Goal: Book appointment/travel/reservation

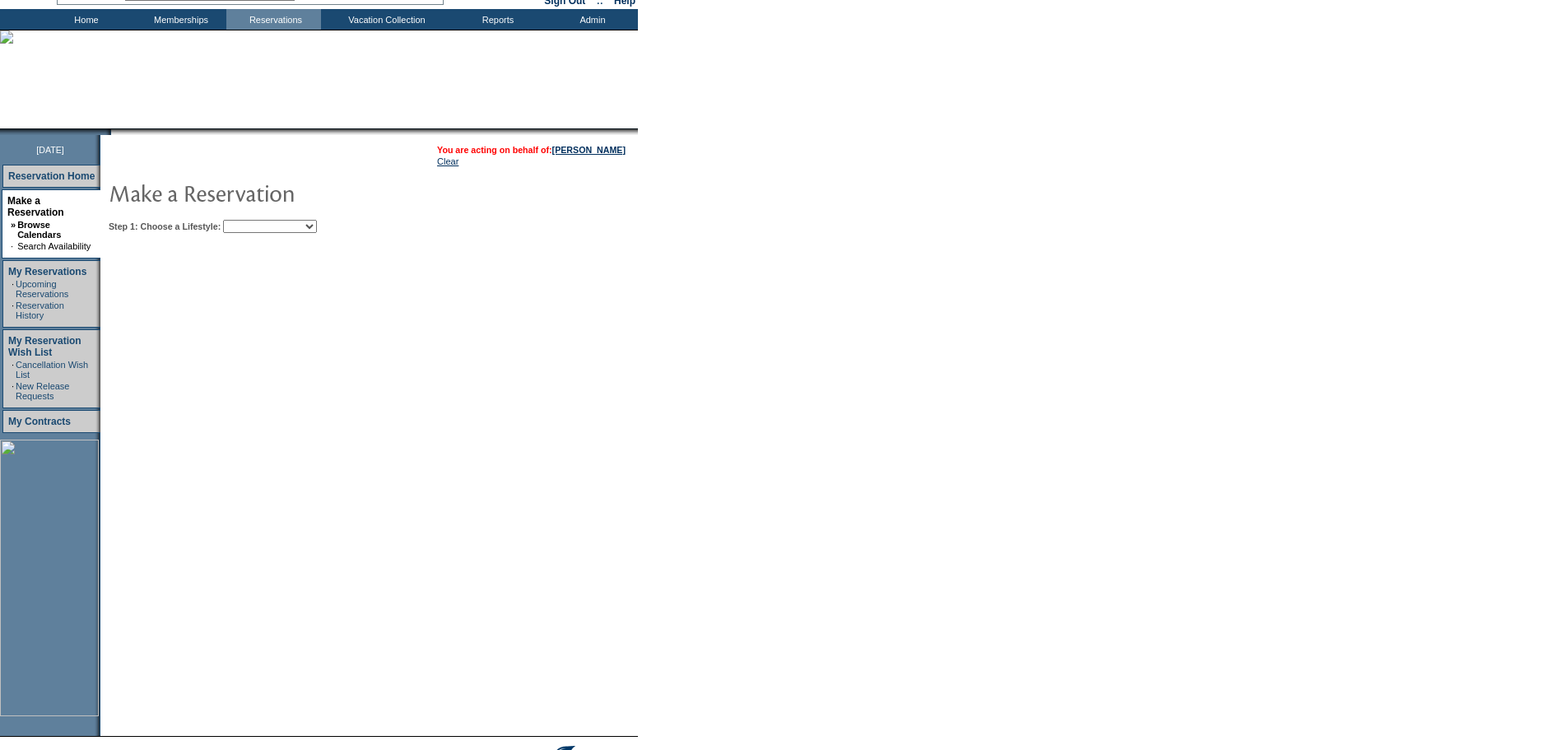
scroll to position [82, 0]
click at [317, 227] on select "Beach Leisure Metropolitan Mountain OIAL for Adventure OIAL for Couples OIAL fo…" at bounding box center [270, 226] width 94 height 14
click at [317, 229] on select "Beach Leisure Metropolitan Mountain OIAL for Adventure OIAL for Couples OIAL fo…" at bounding box center [270, 226] width 94 height 14
select select "Beach"
click at [251, 220] on select "Beach Leisure Metropolitan Mountain OIAL for Adventure OIAL for Couples OIAL fo…" at bounding box center [270, 226] width 94 height 14
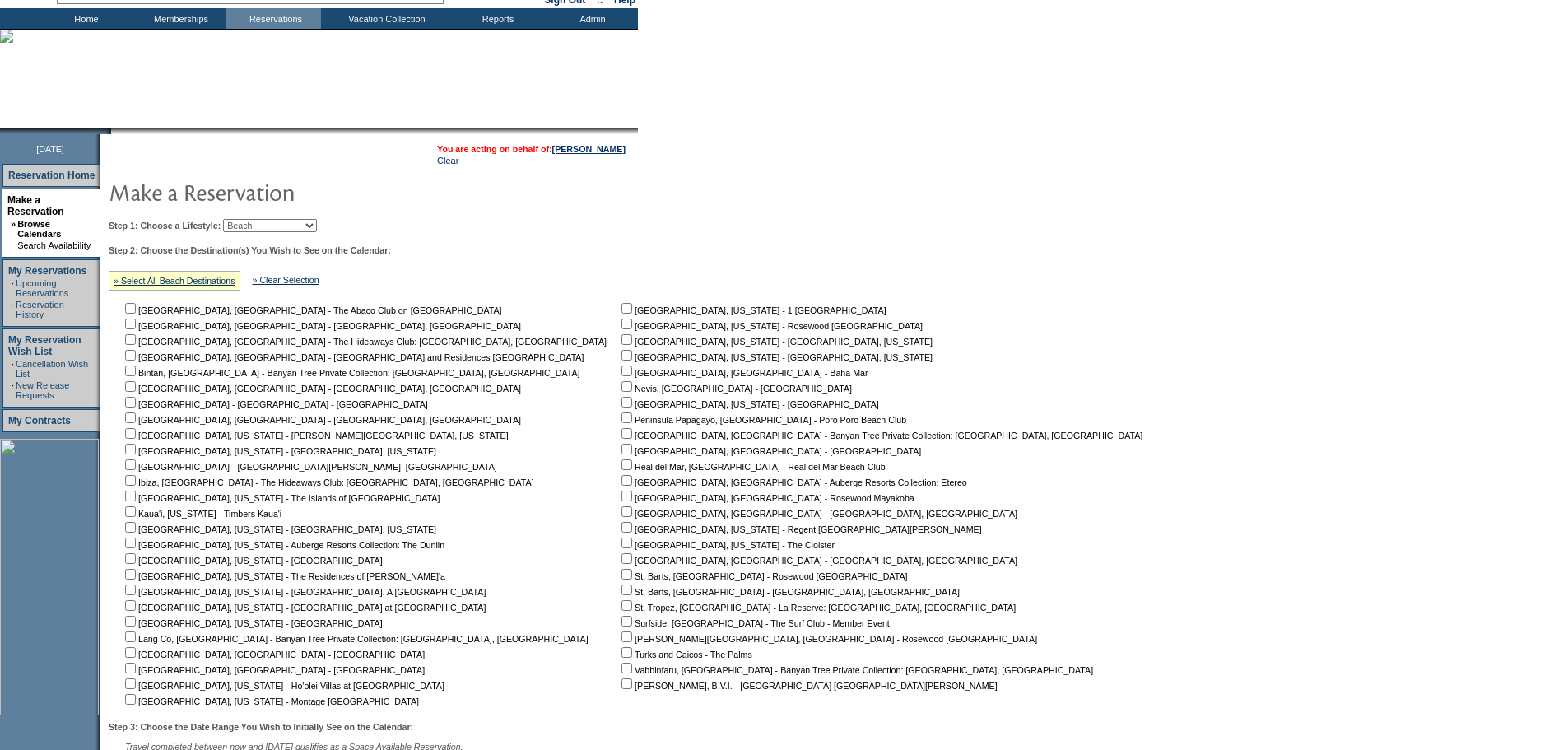
click at [135, 314] on input "checkbox" at bounding box center [130, 308] width 11 height 11
checkbox input "true"
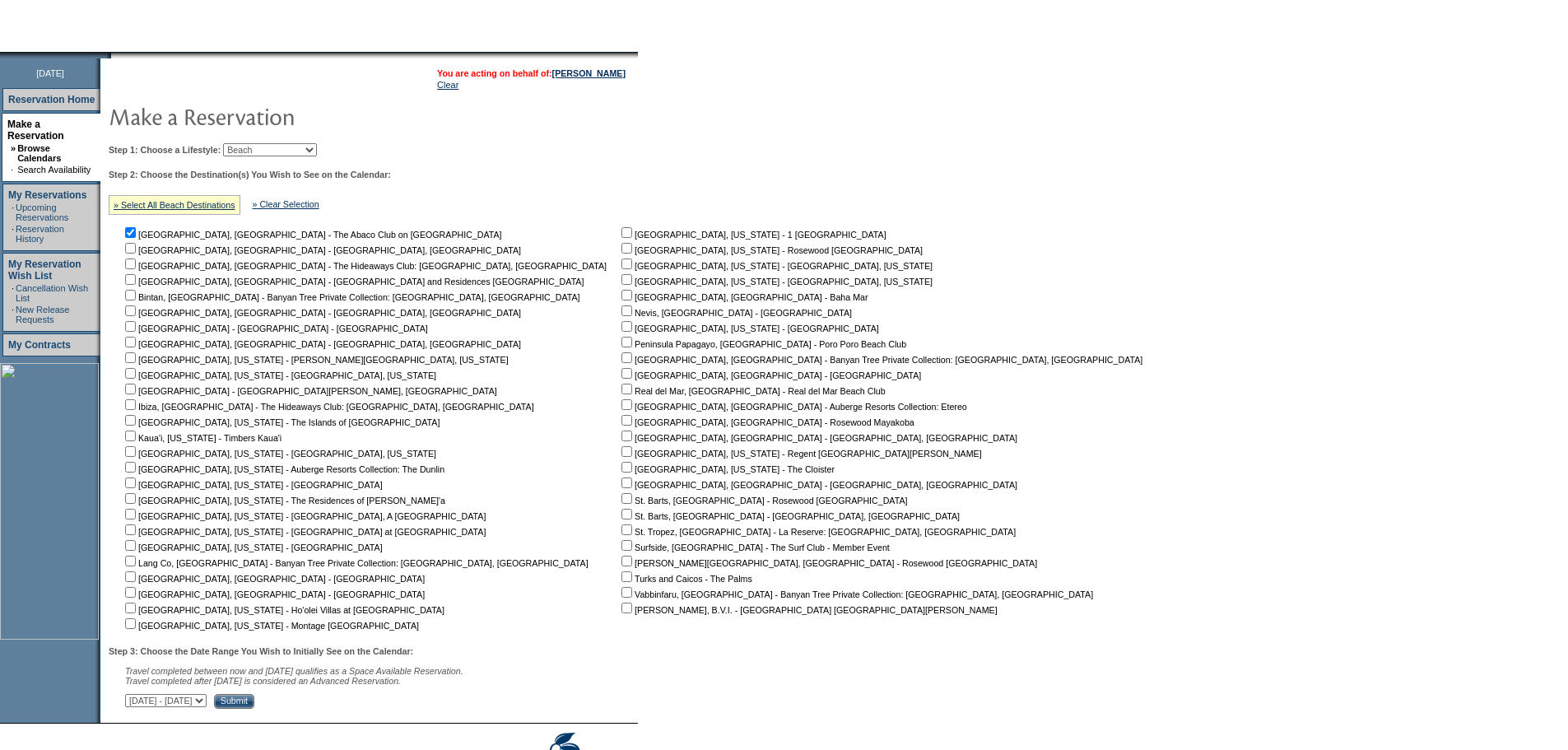
scroll to position [248, 0]
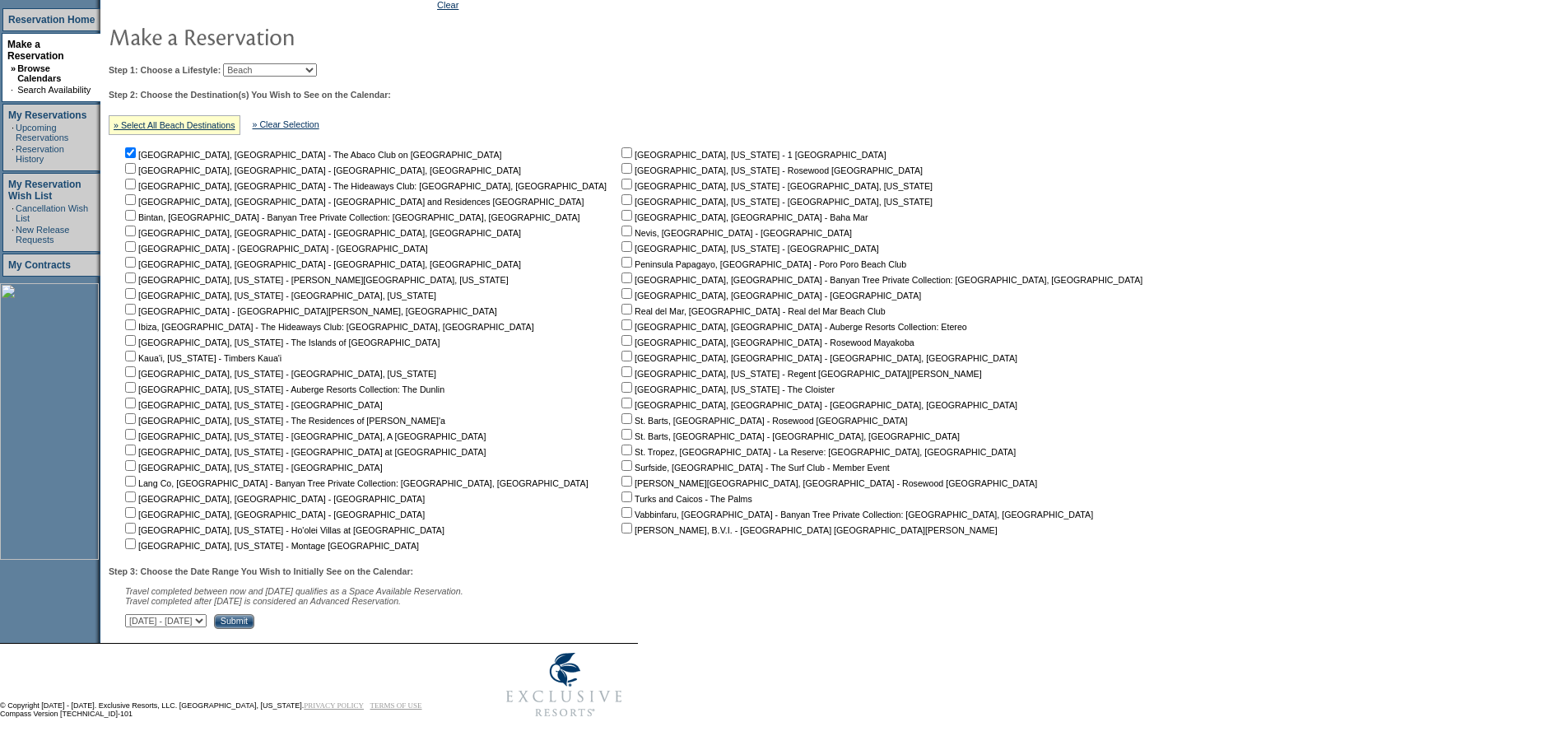
click at [254, 614] on input "Submit" at bounding box center [234, 620] width 40 height 15
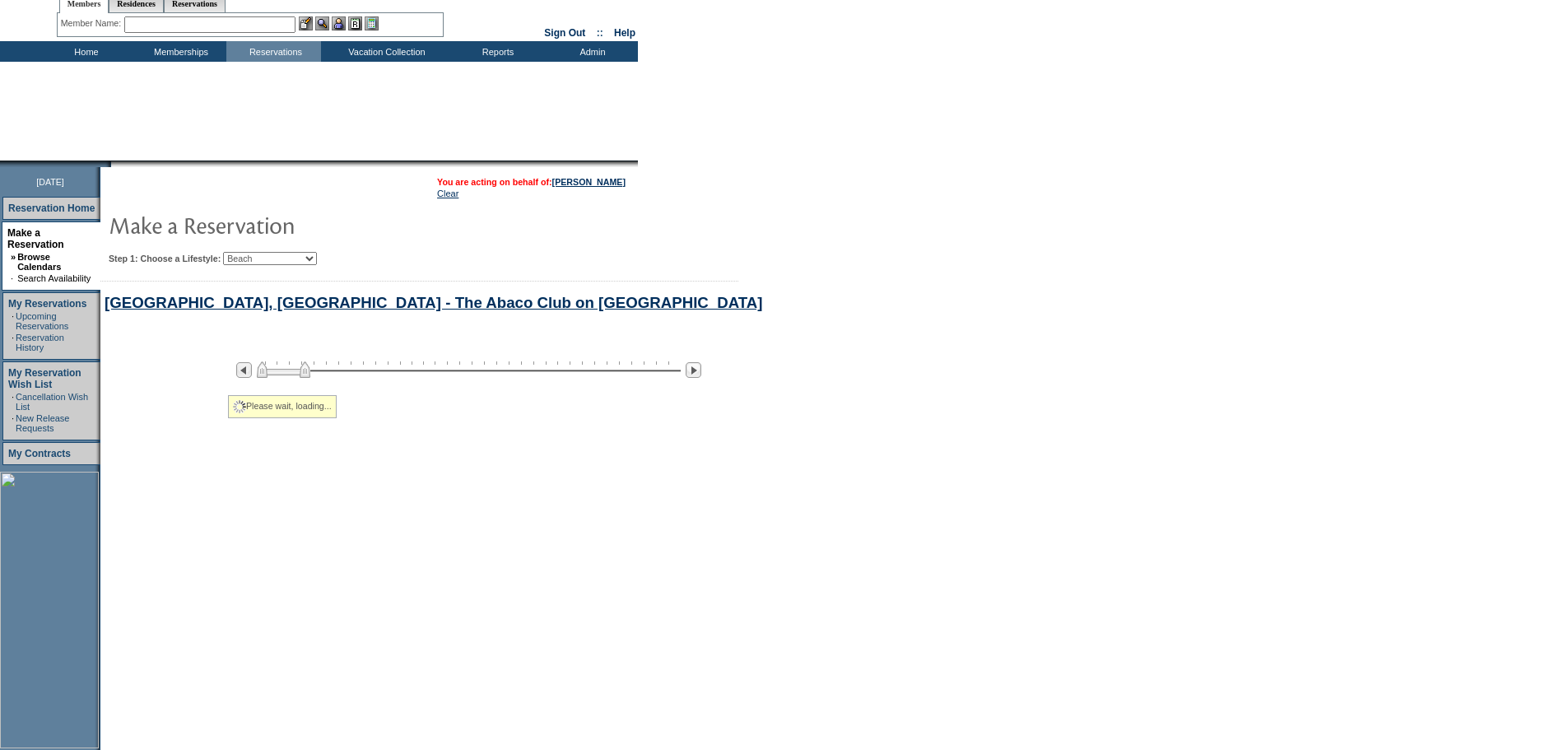
select select "Beach"
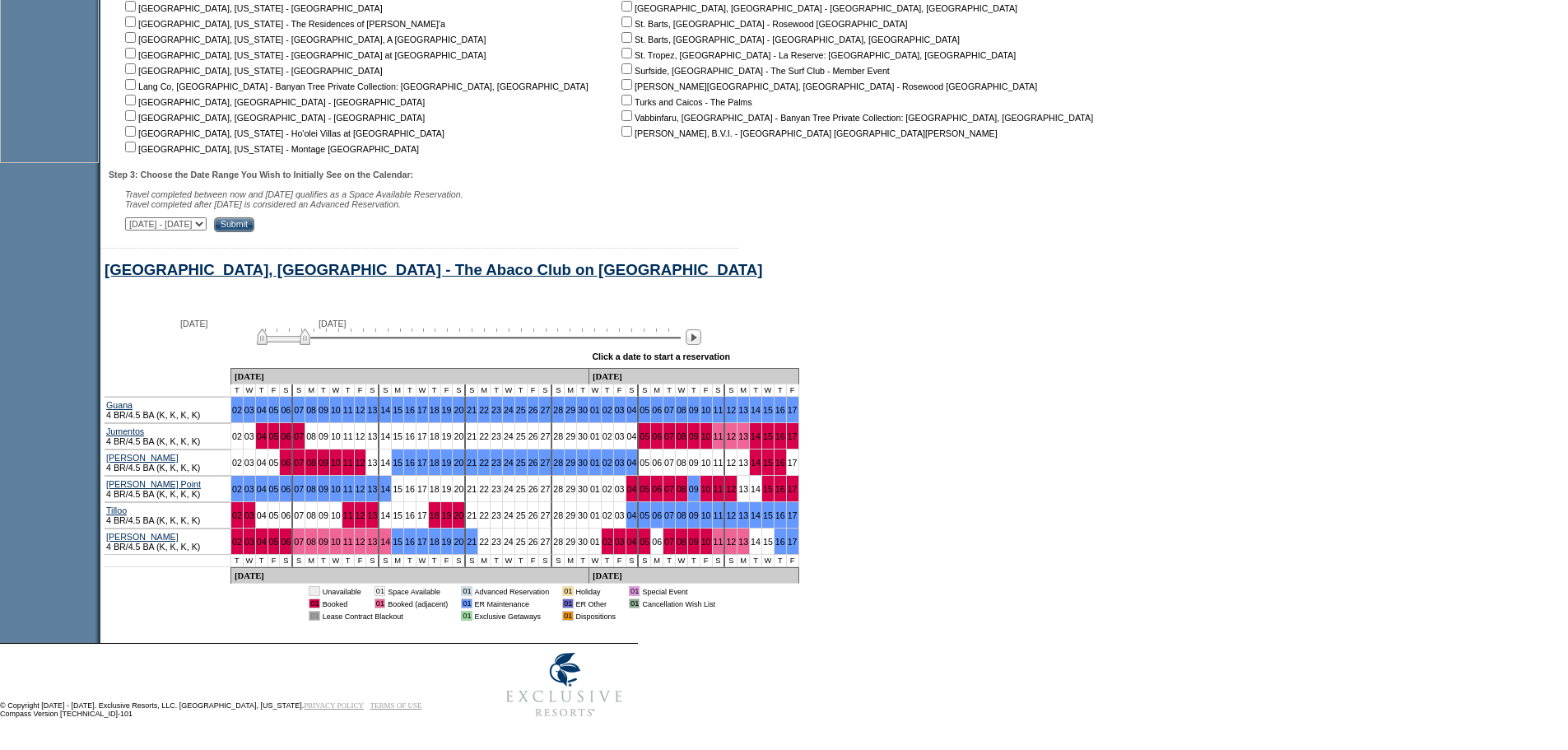
scroll to position [79, 0]
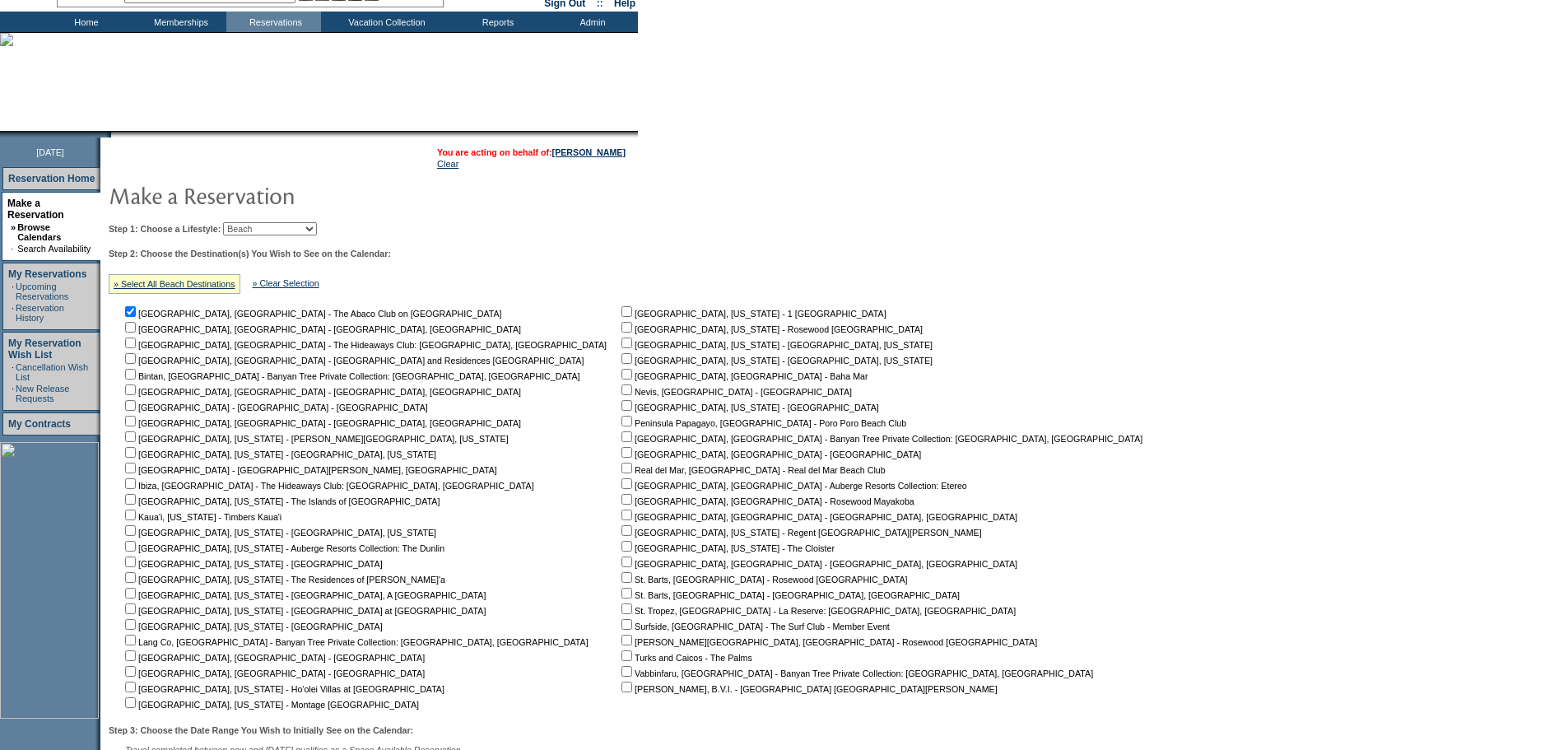
click at [135, 316] on input "checkbox" at bounding box center [130, 311] width 11 height 11
checkbox input "false"
click at [622, 379] on input "checkbox" at bounding box center [627, 373] width 11 height 11
checkbox input "true"
click at [622, 393] on input "checkbox" at bounding box center [627, 389] width 11 height 11
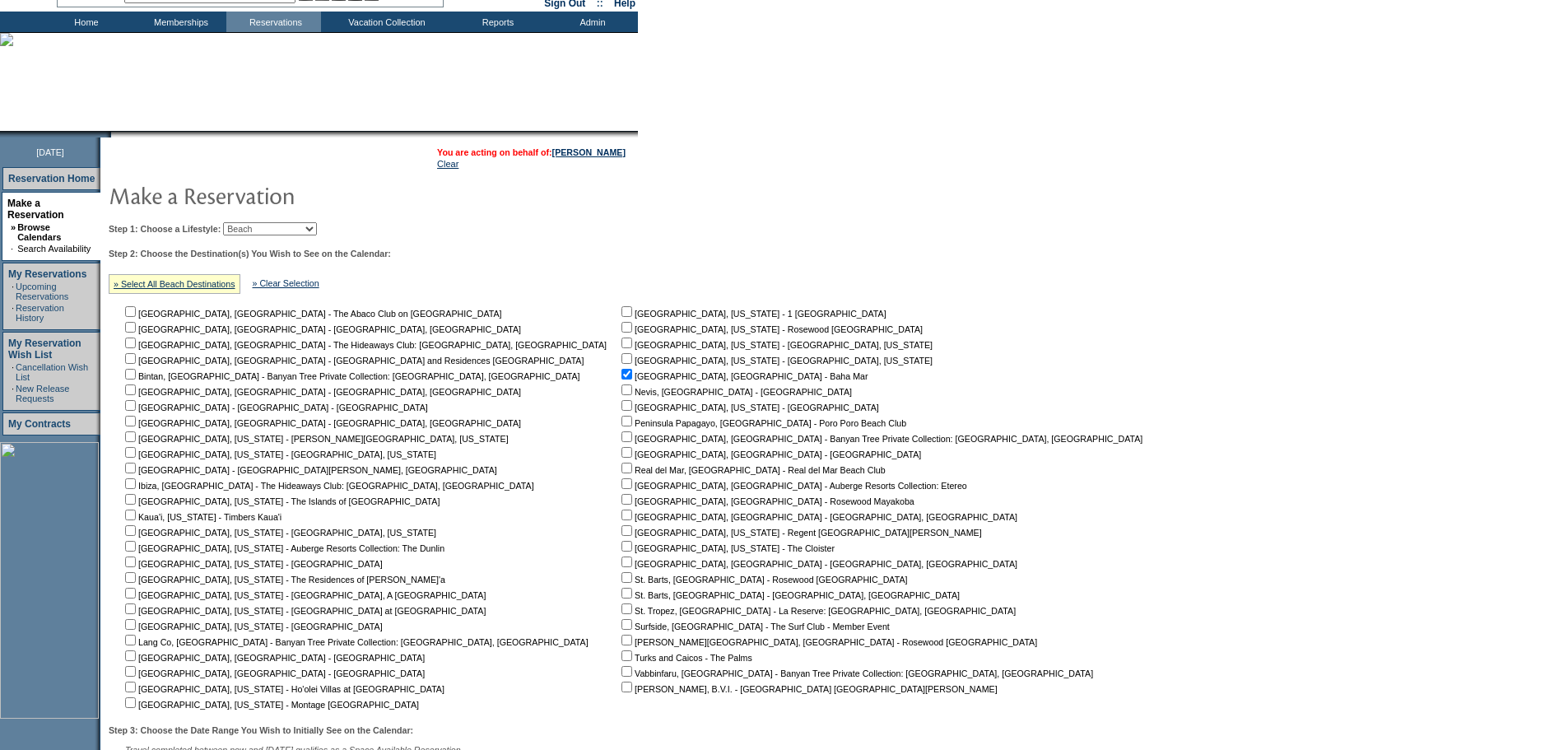
checkbox input "true"
click at [622, 658] on input "checkbox" at bounding box center [627, 655] width 11 height 11
checkbox input "true"
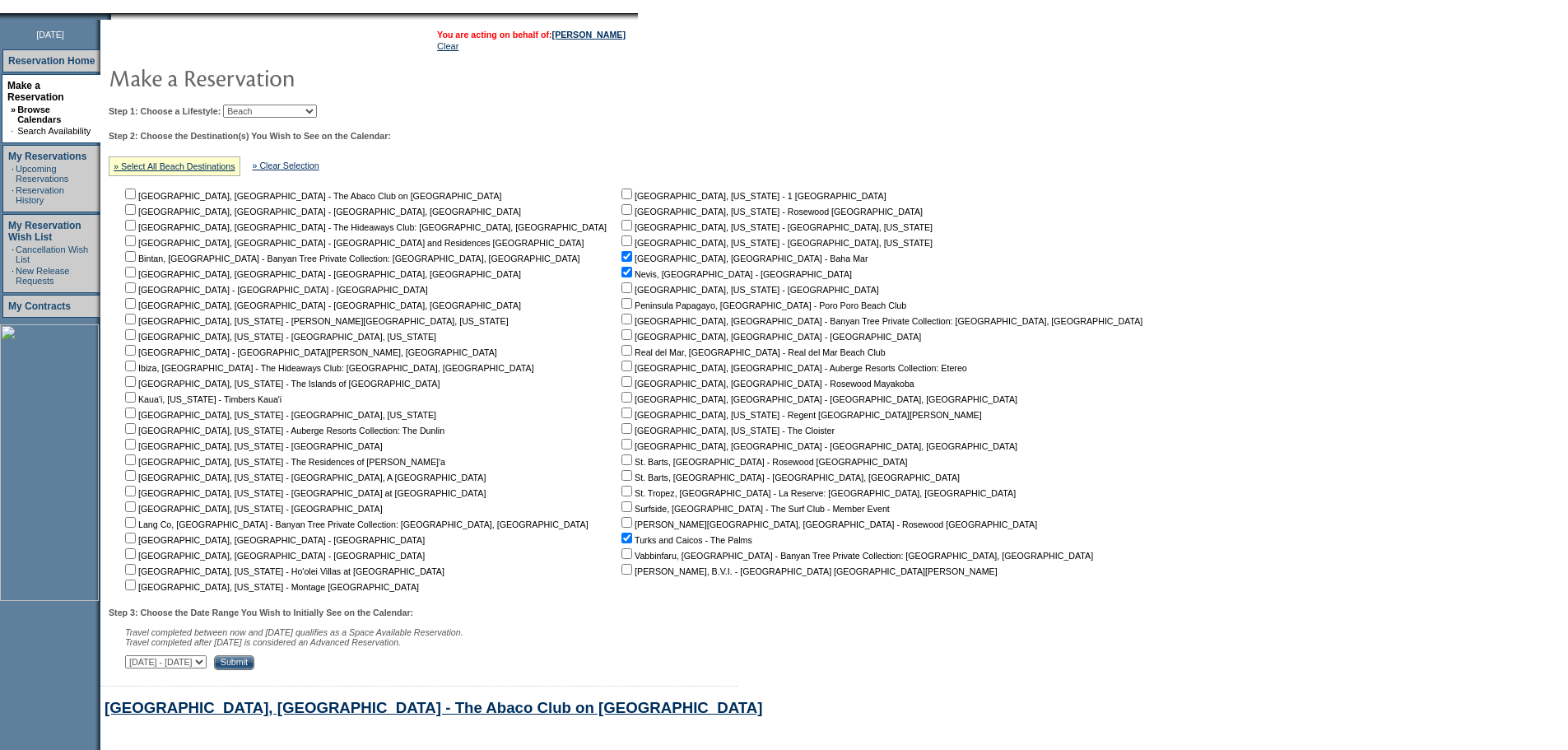
scroll to position [490, 0]
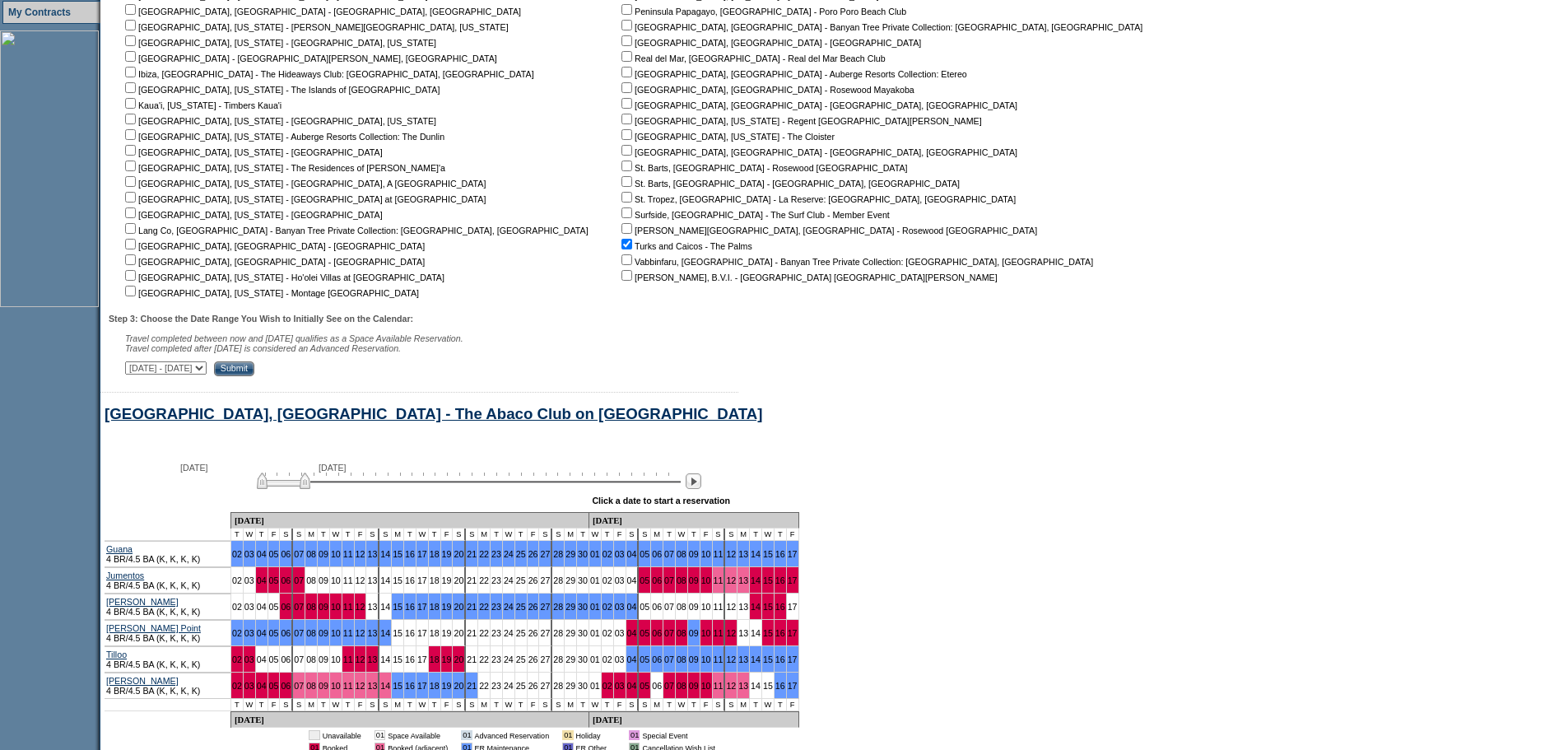
click at [312, 368] on div "Step 3: Choose the Date Range You Wish to Initially See on the Calendar: Travel…" at bounding box center [631, 345] width 1046 height 62
click at [207, 374] on select "[DATE] - [DATE] [DATE] - [DATE] [DATE] - [DATE] [DATE] - [DATE] [DATE] - [DATE]…" at bounding box center [166, 368] width 82 height 14
select select "[DATE]|[DATE]"
click at [134, 369] on select "[DATE] - [DATE] [DATE] - [DATE] [DATE] - [DATE] [DATE] - [DATE] [DATE] - [DATE]…" at bounding box center [166, 368] width 82 height 14
click at [349, 365] on div "Step 3: Choose the Date Range You Wish to Initially See on the Calendar: Travel…" at bounding box center [631, 345] width 1046 height 62
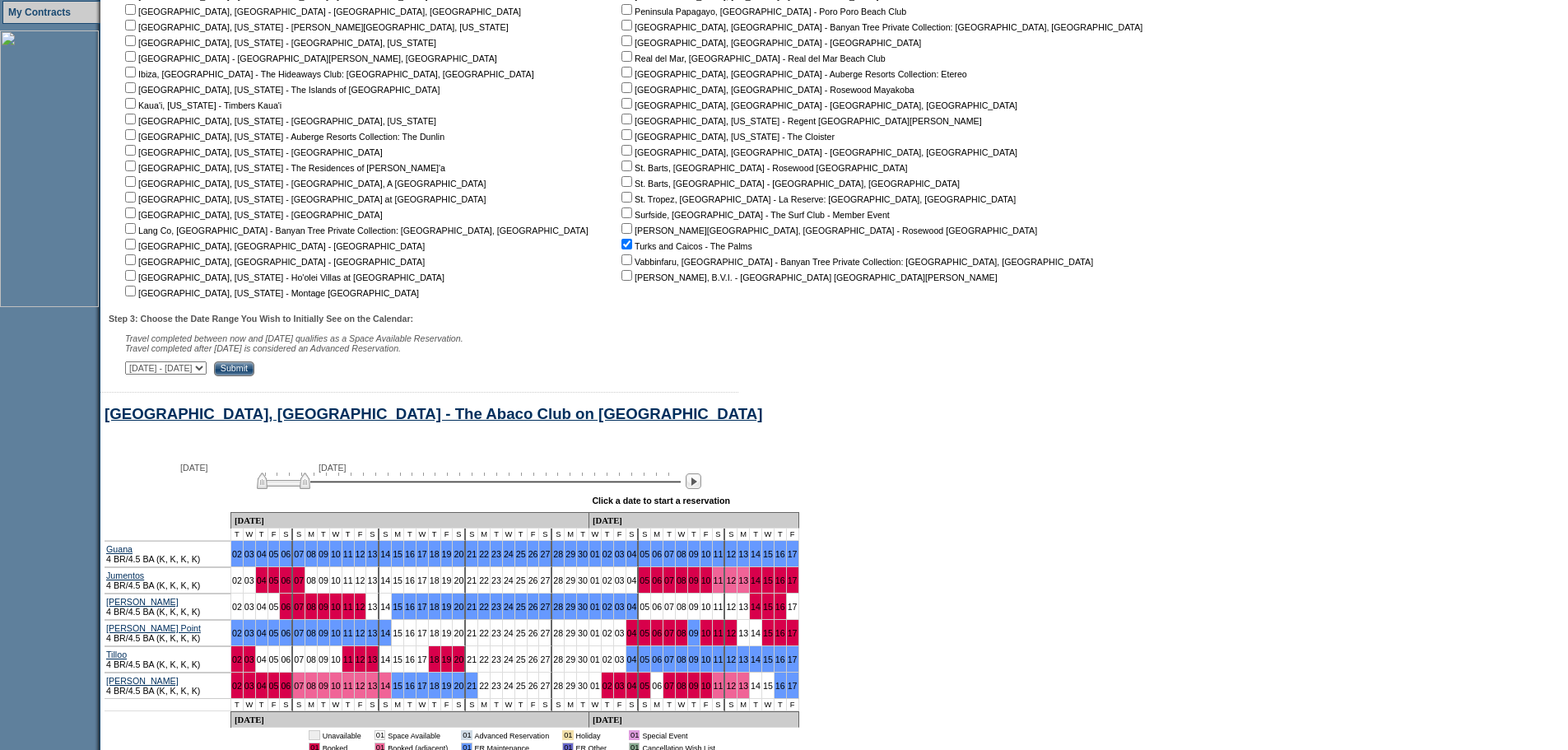
click at [254, 376] on input "Submit" at bounding box center [234, 368] width 40 height 15
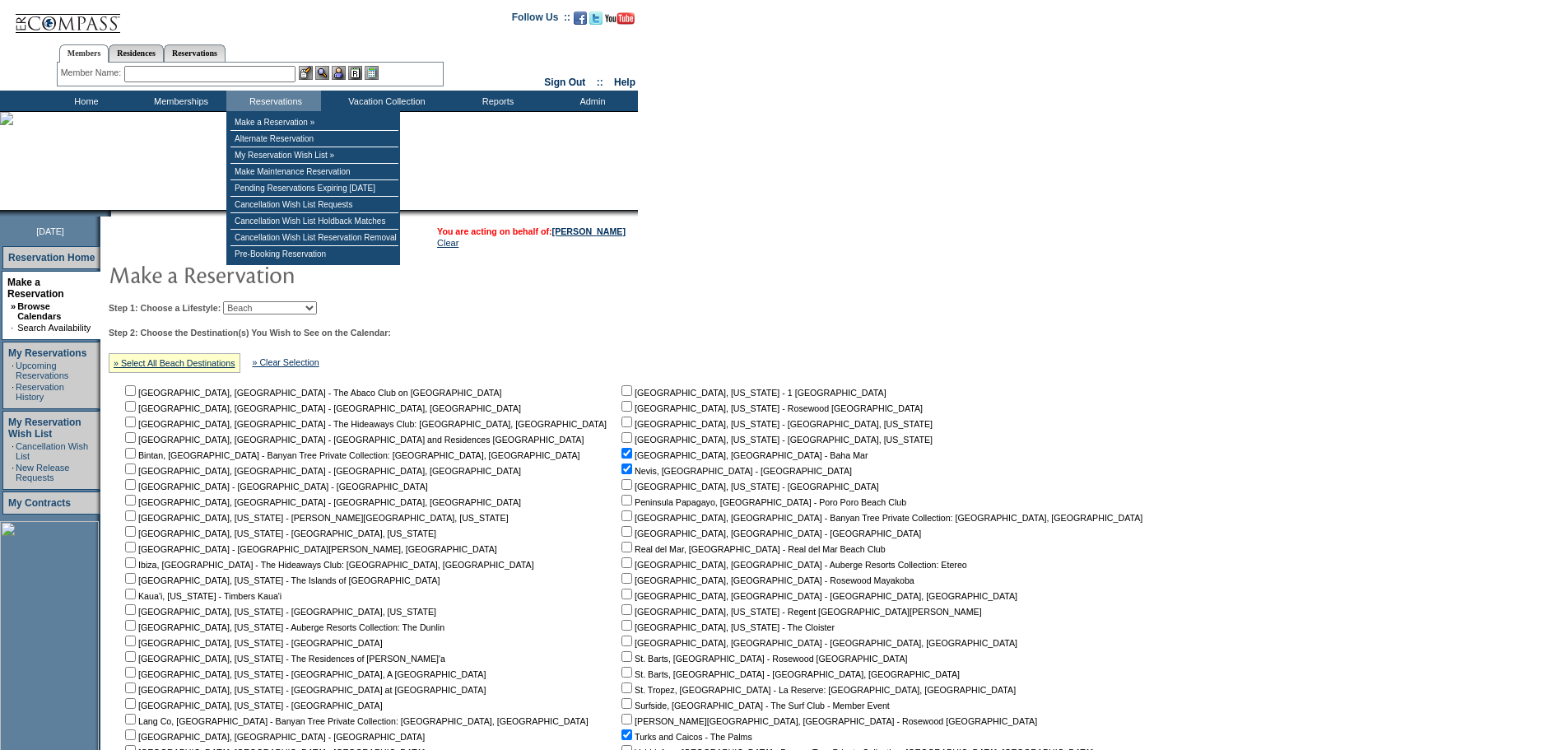
click at [244, 71] on input "text" at bounding box center [210, 74] width 172 height 17
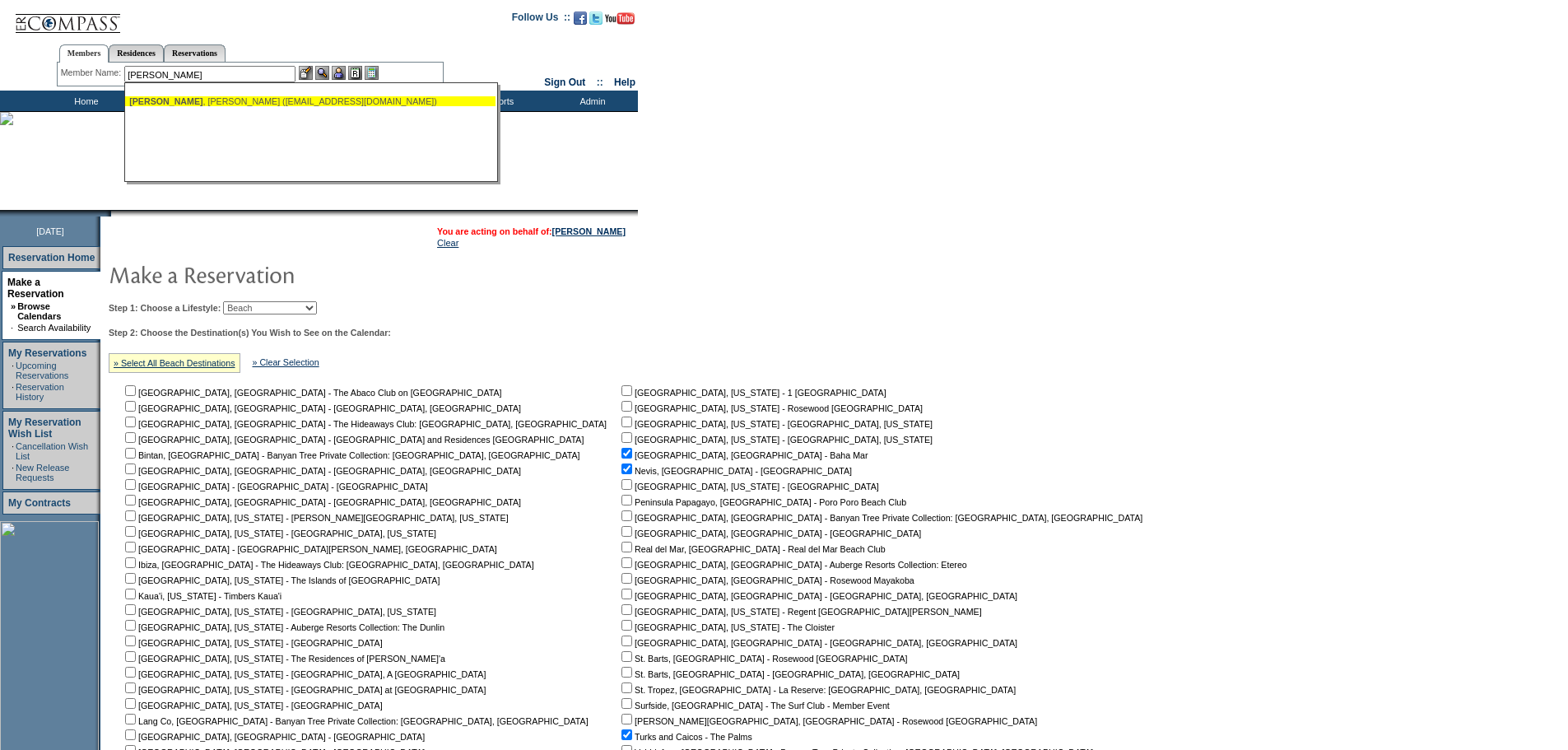
click at [239, 100] on div "Garnick , Michael (mjgarnick@aol.com)" at bounding box center [311, 101] width 363 height 10
type input "Garnick, Michael (mjgarnick@aol.com)"
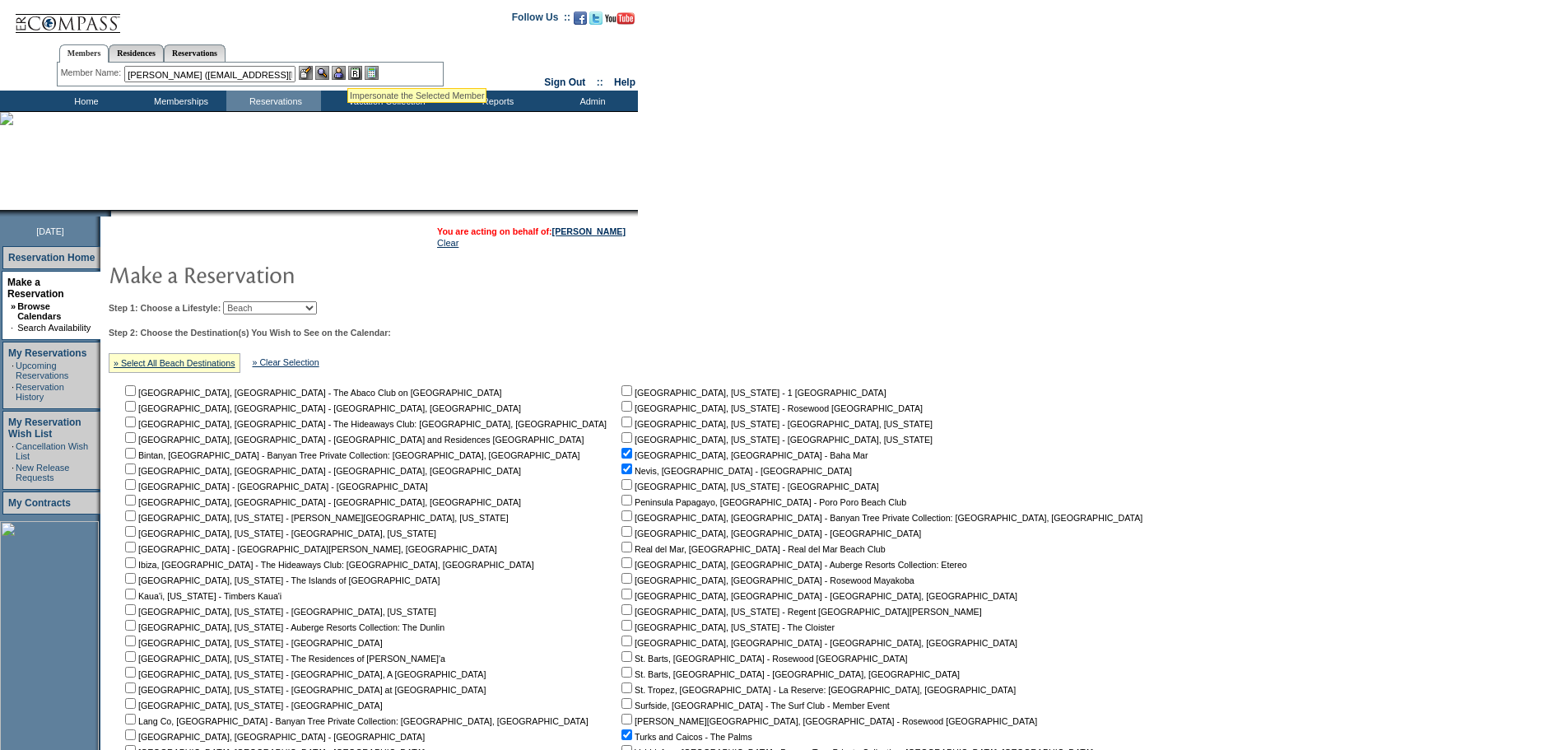
click at [345, 66] on img at bounding box center [338, 73] width 14 height 14
click at [320, 76] on img at bounding box center [323, 73] width 14 height 14
